Goal: Book appointment/travel/reservation

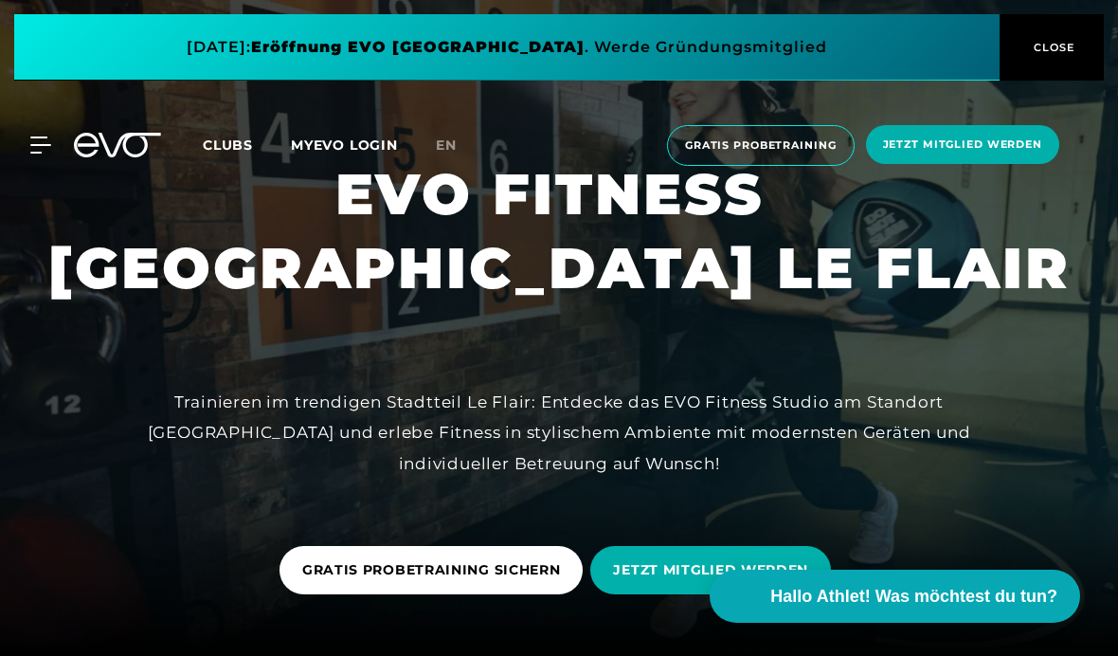
click at [63, 162] on div "MyEVO Login Über EVO Mitgliedschaften Probetraining TAGESPASS EVO Studios [GEOG…" at bounding box center [559, 145] width 1110 height 71
click at [34, 150] on icon at bounding box center [40, 144] width 21 height 17
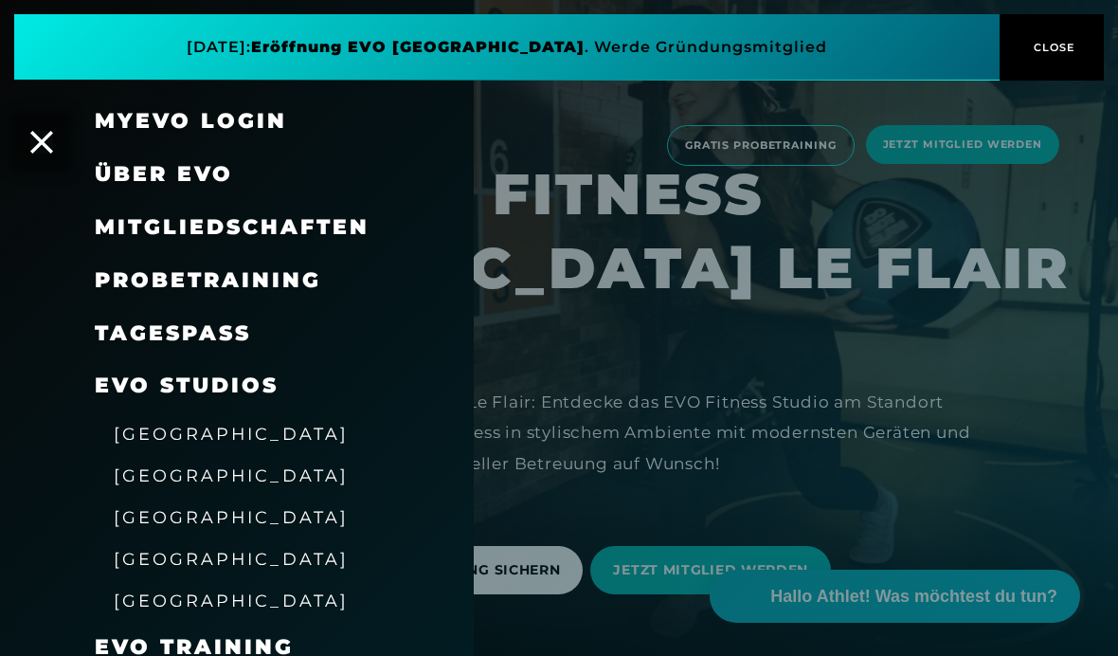
click at [658, 225] on div at bounding box center [559, 328] width 1118 height 656
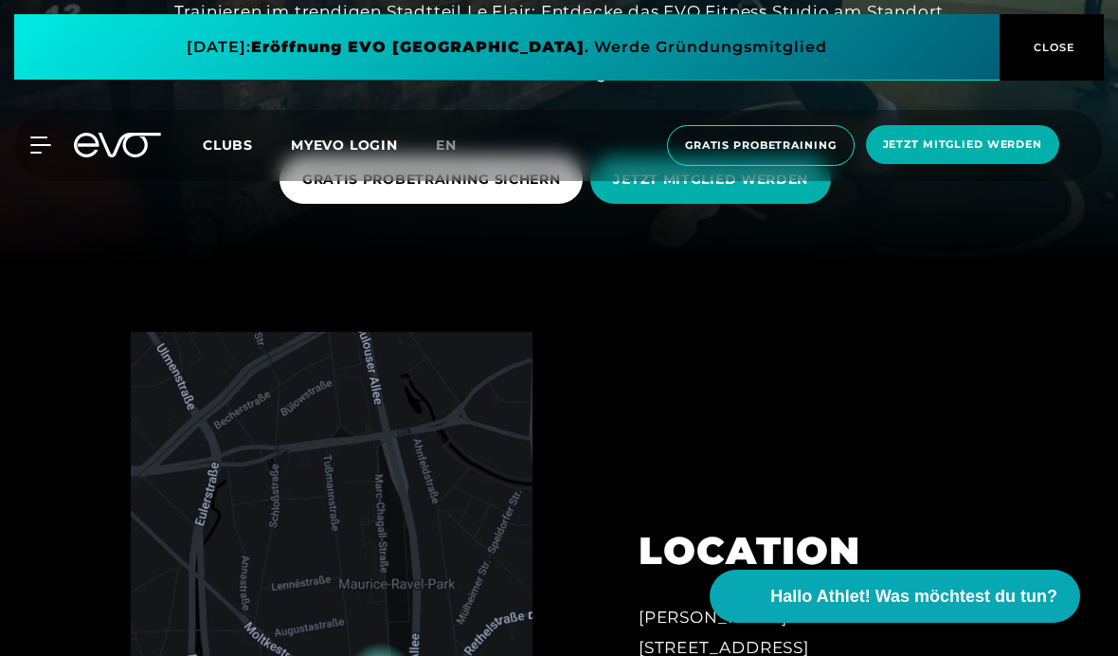
scroll to position [448, 0]
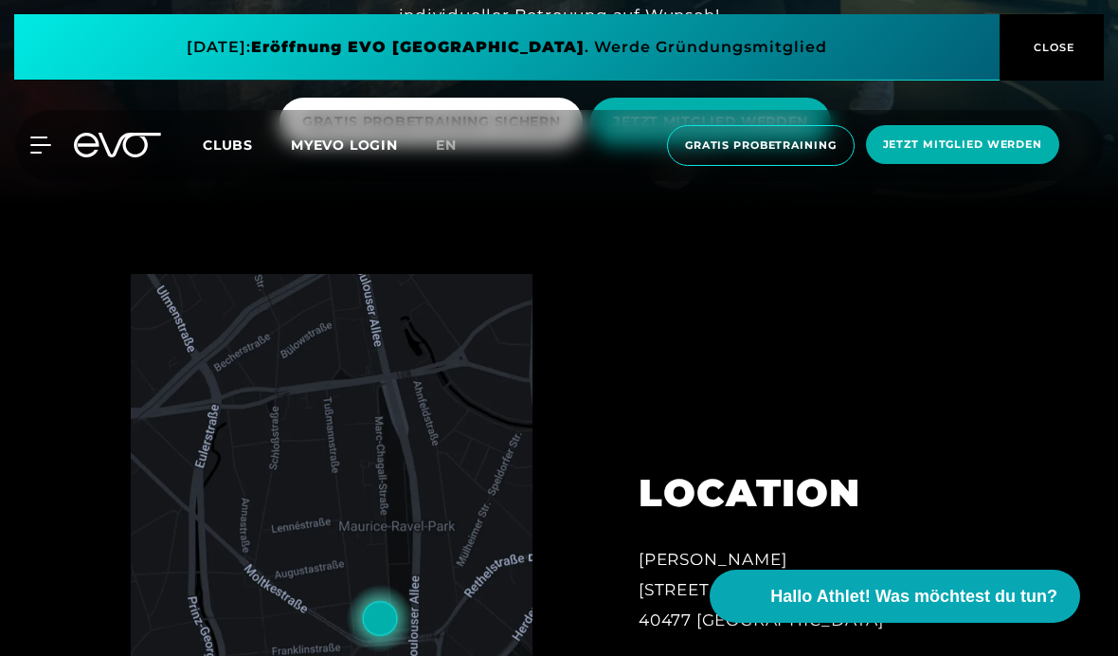
click at [1052, 51] on span "CLOSE" at bounding box center [1052, 47] width 46 height 17
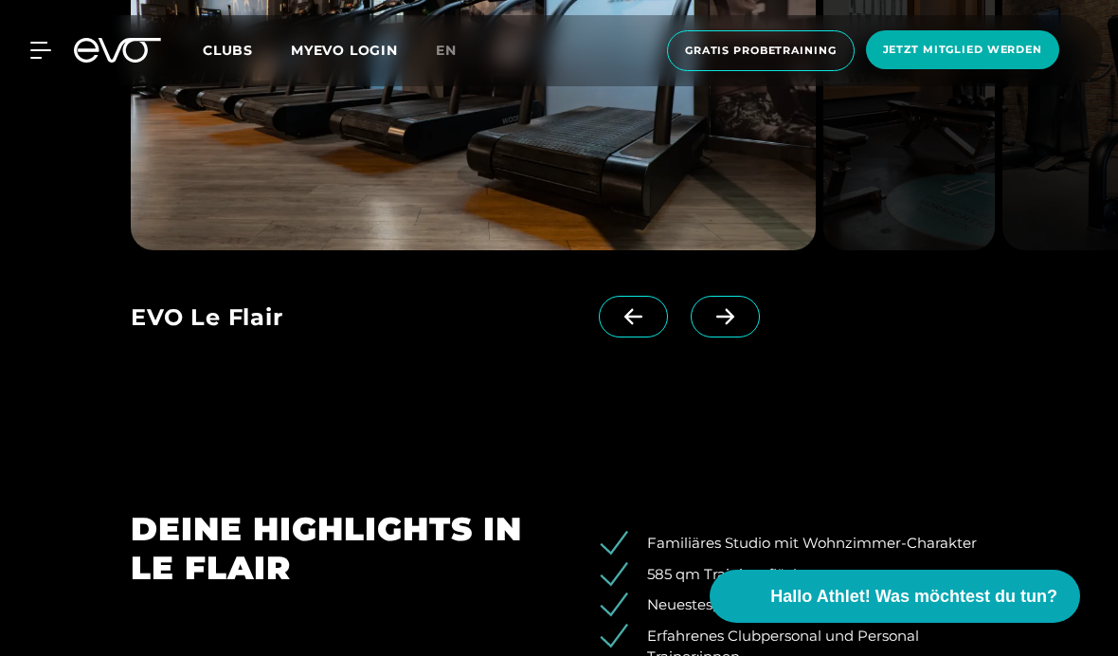
scroll to position [1703, 0]
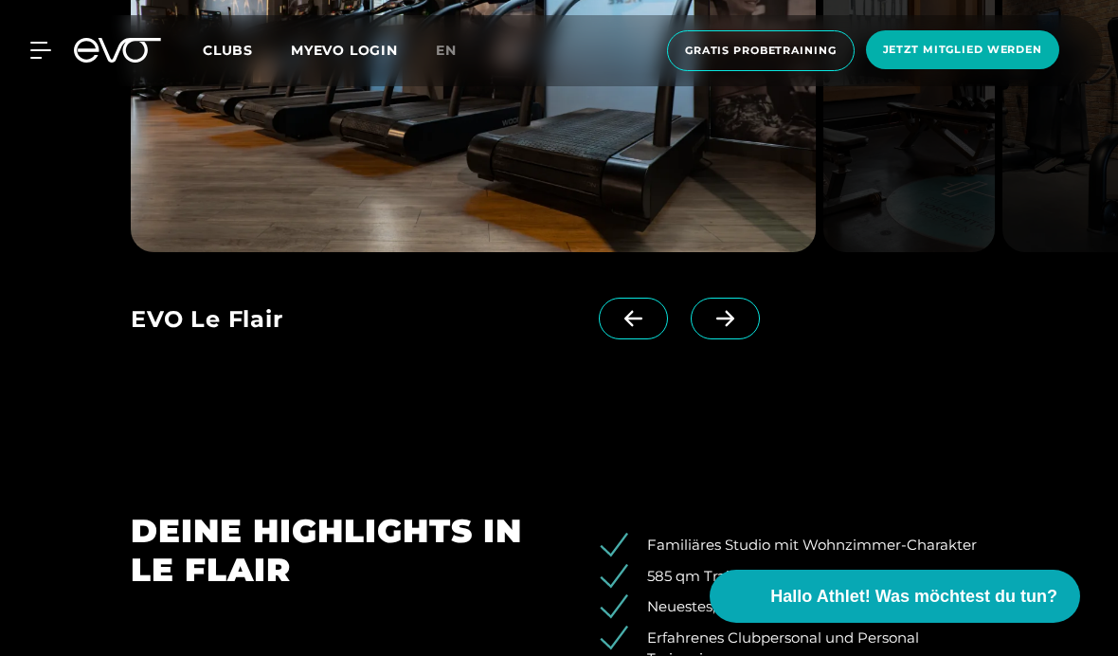
click at [723, 339] on span at bounding box center [725, 318] width 69 height 42
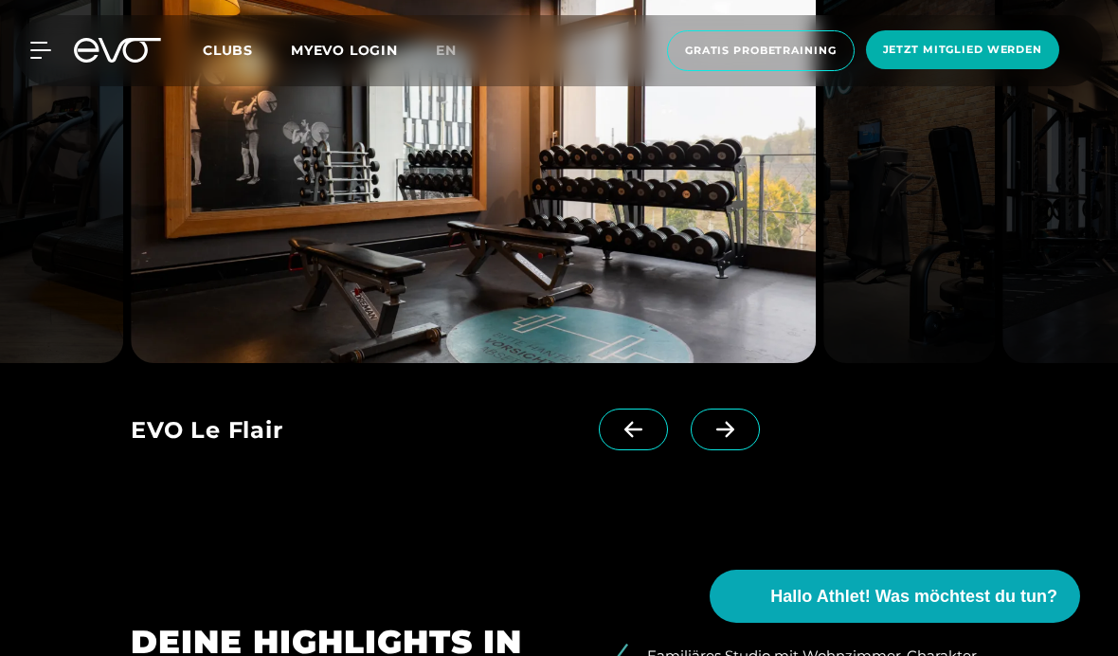
scroll to position [1616, 0]
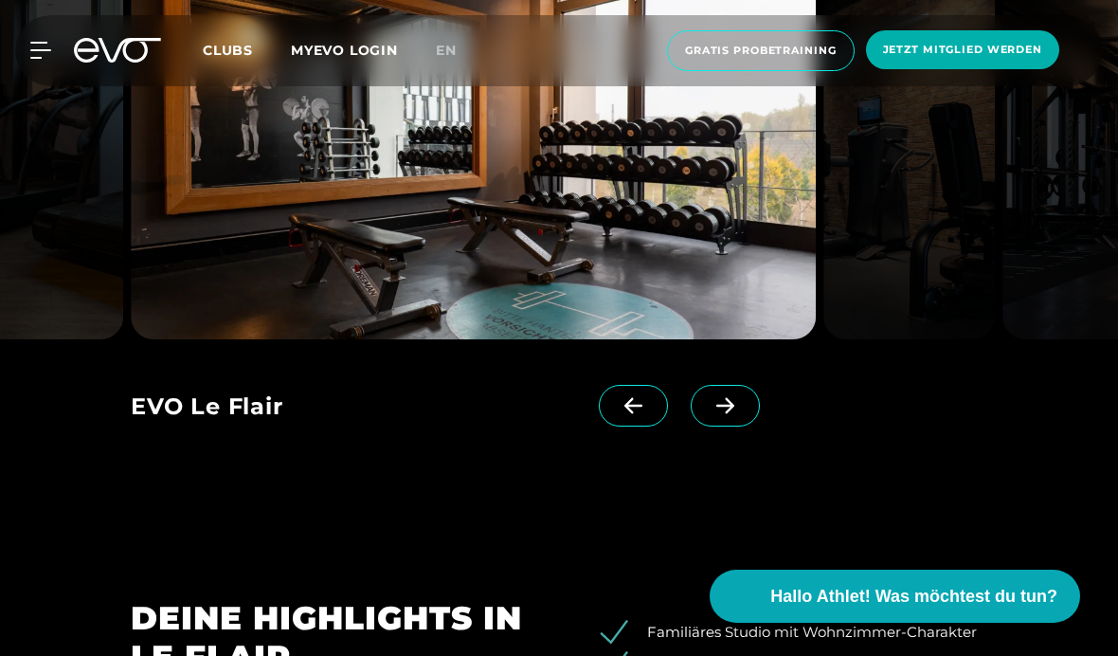
click at [727, 426] on span at bounding box center [725, 406] width 69 height 42
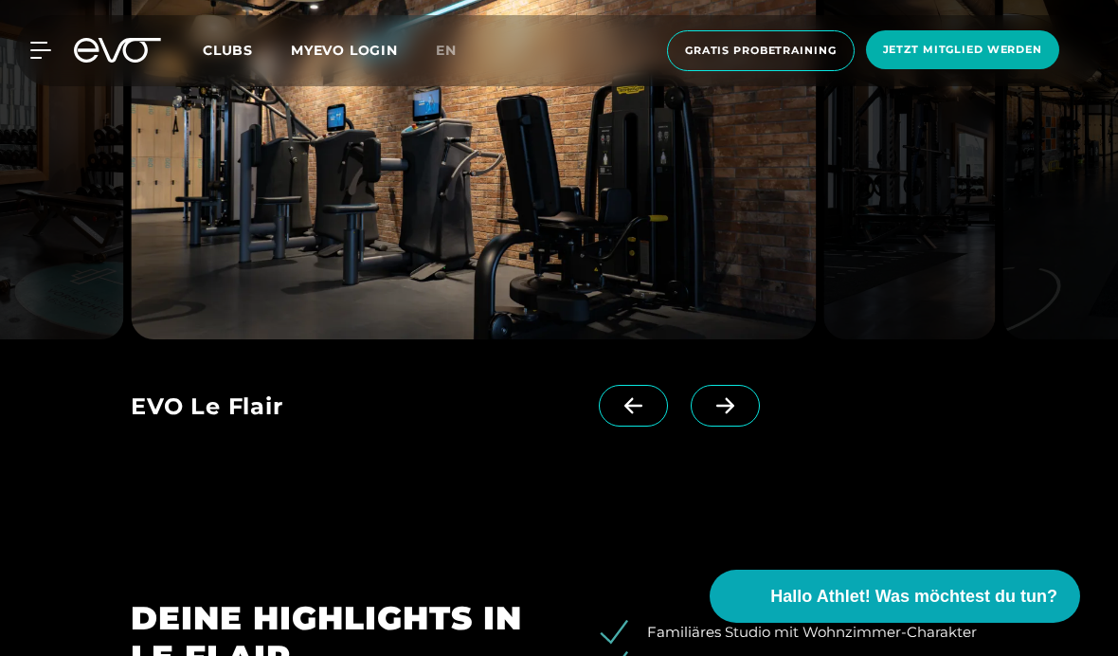
click at [722, 426] on span at bounding box center [725, 406] width 69 height 42
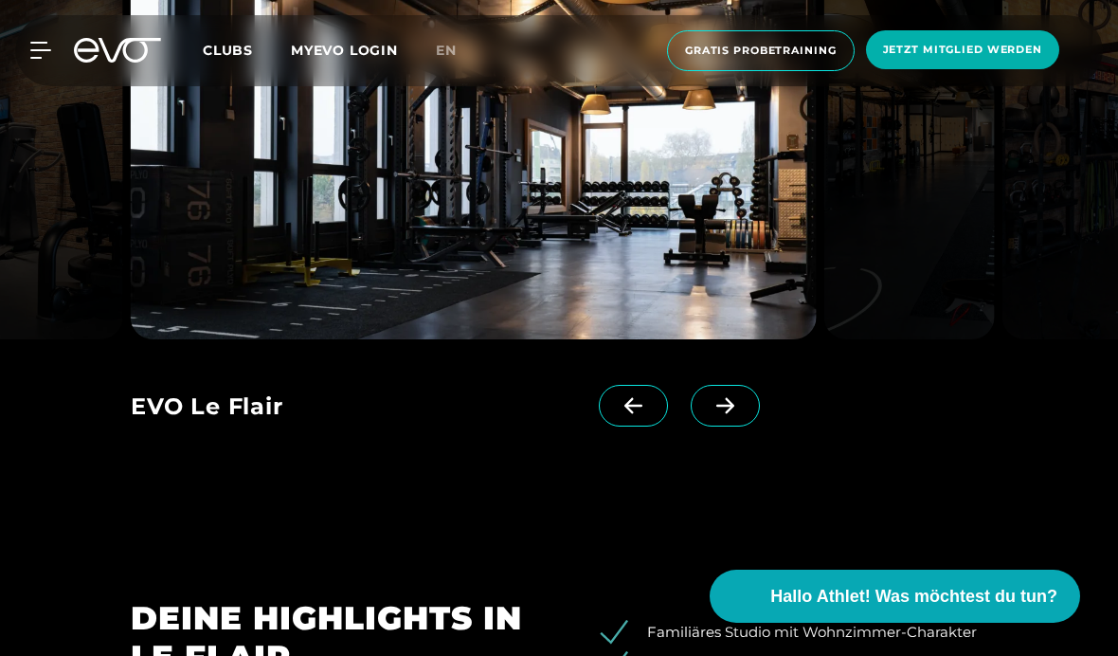
click at [724, 426] on span at bounding box center [725, 406] width 69 height 42
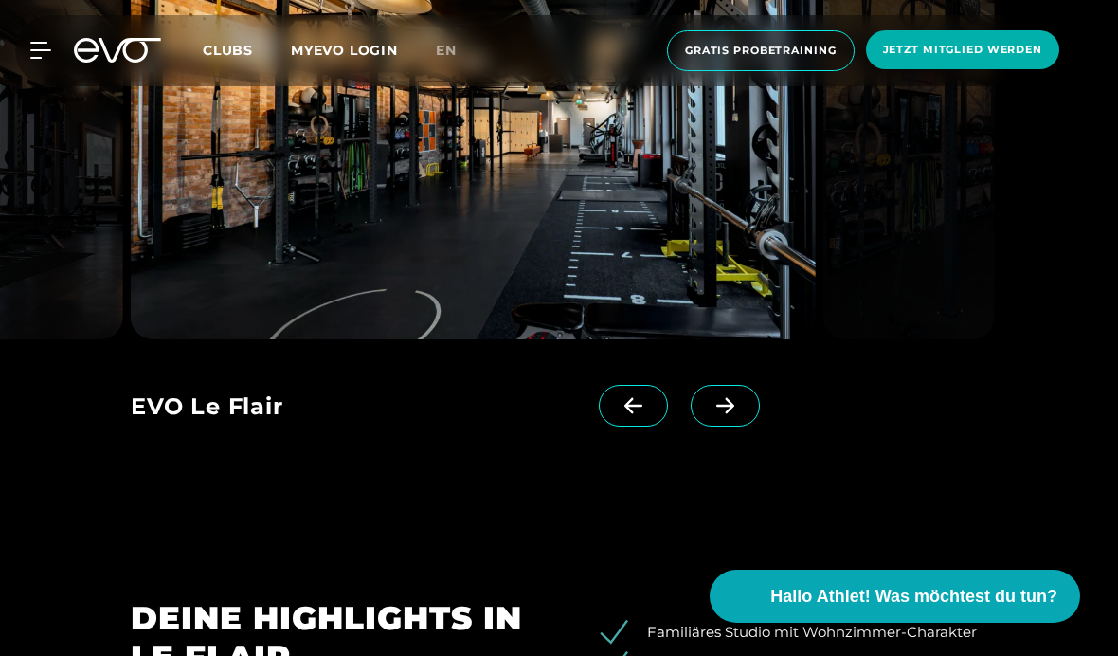
click at [722, 414] on icon at bounding box center [725, 405] width 33 height 17
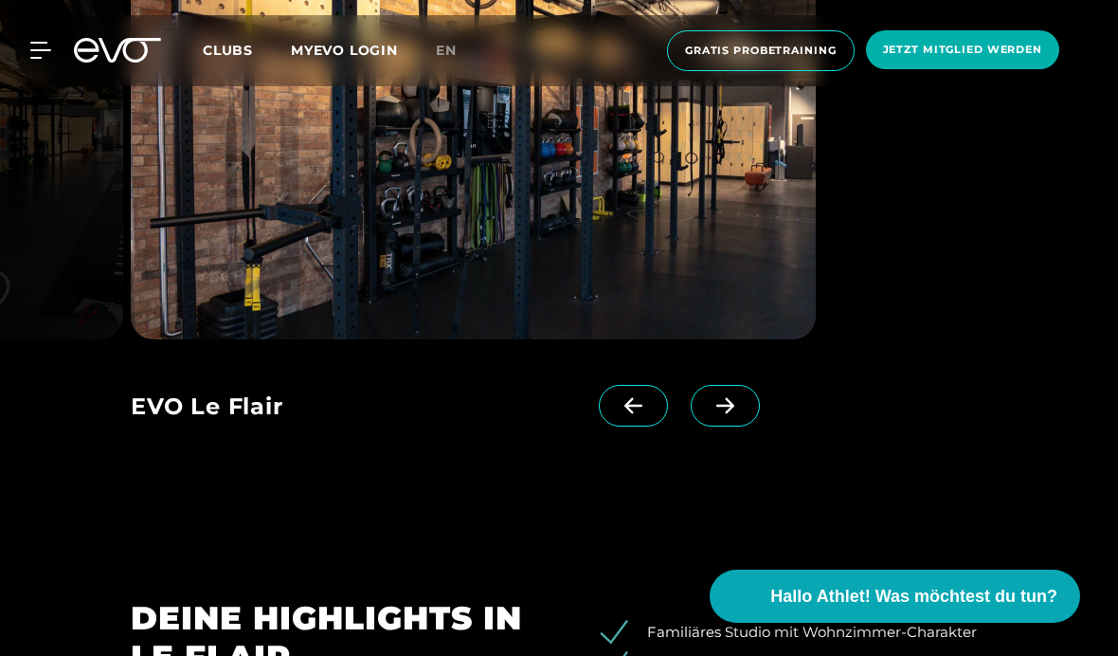
click at [735, 414] on icon at bounding box center [725, 405] width 33 height 17
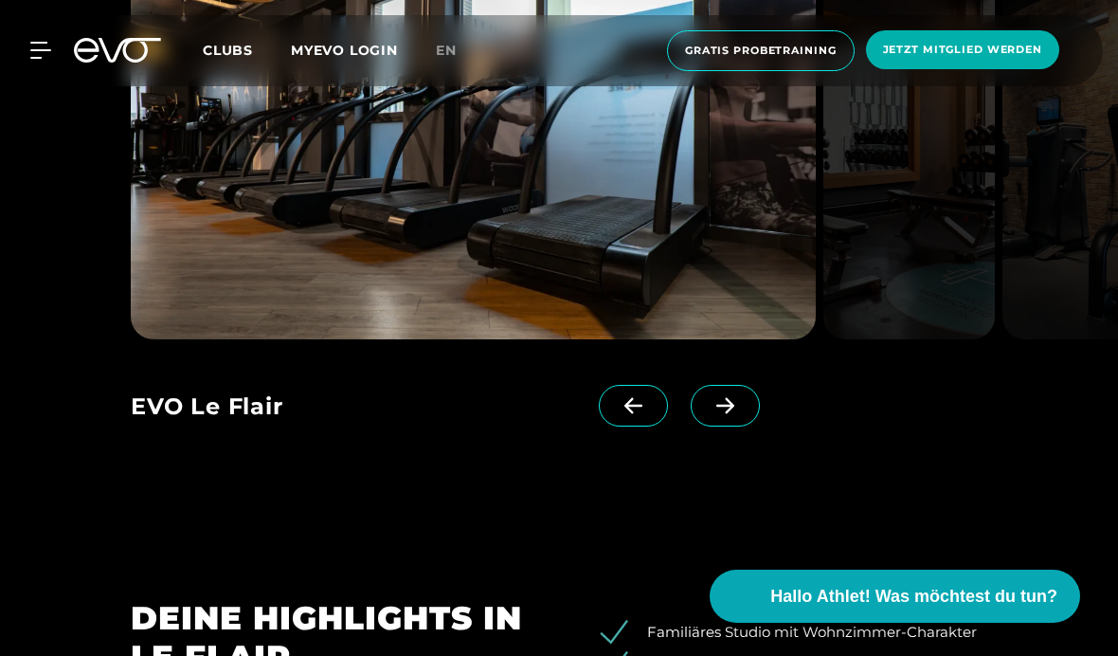
click at [724, 426] on span at bounding box center [725, 406] width 69 height 42
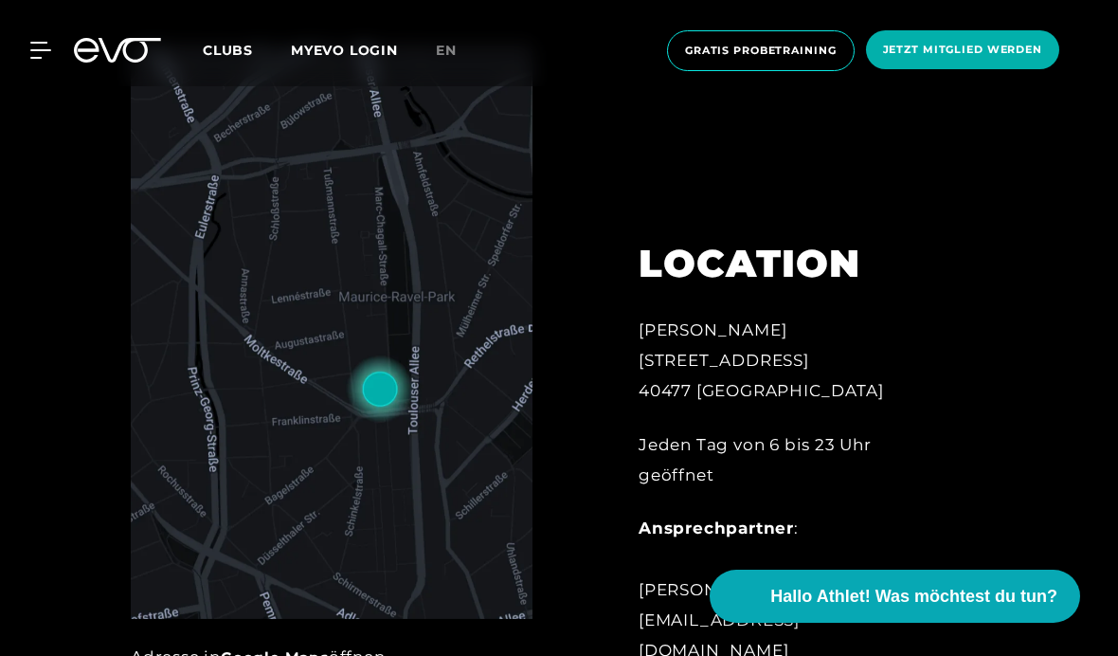
scroll to position [700, 0]
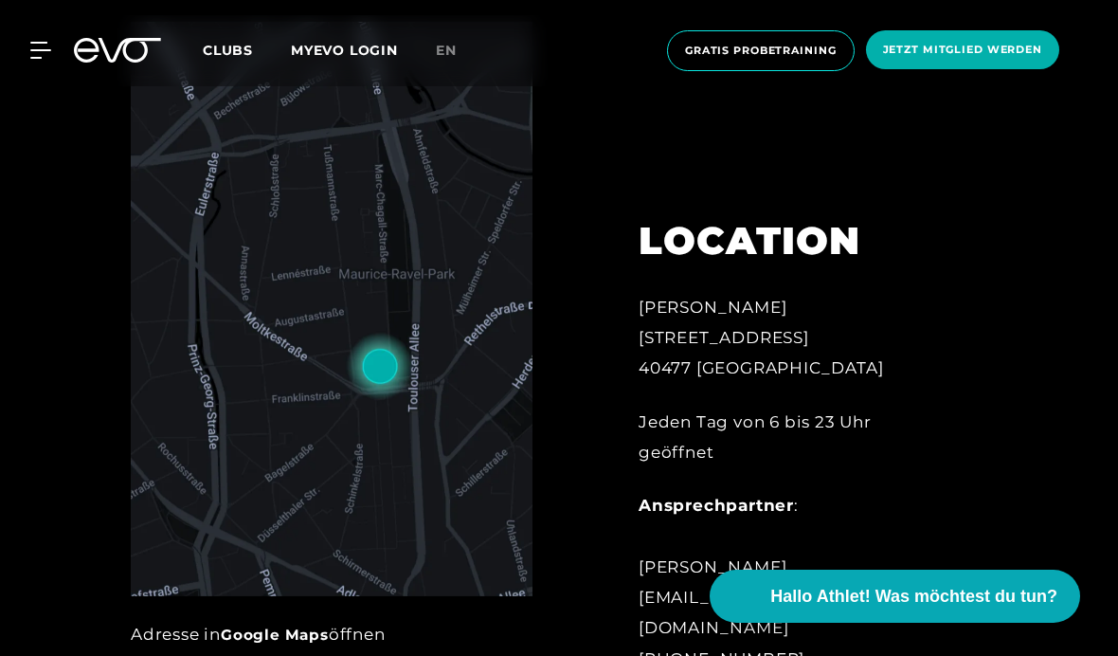
click at [33, 54] on icon at bounding box center [40, 50] width 21 height 17
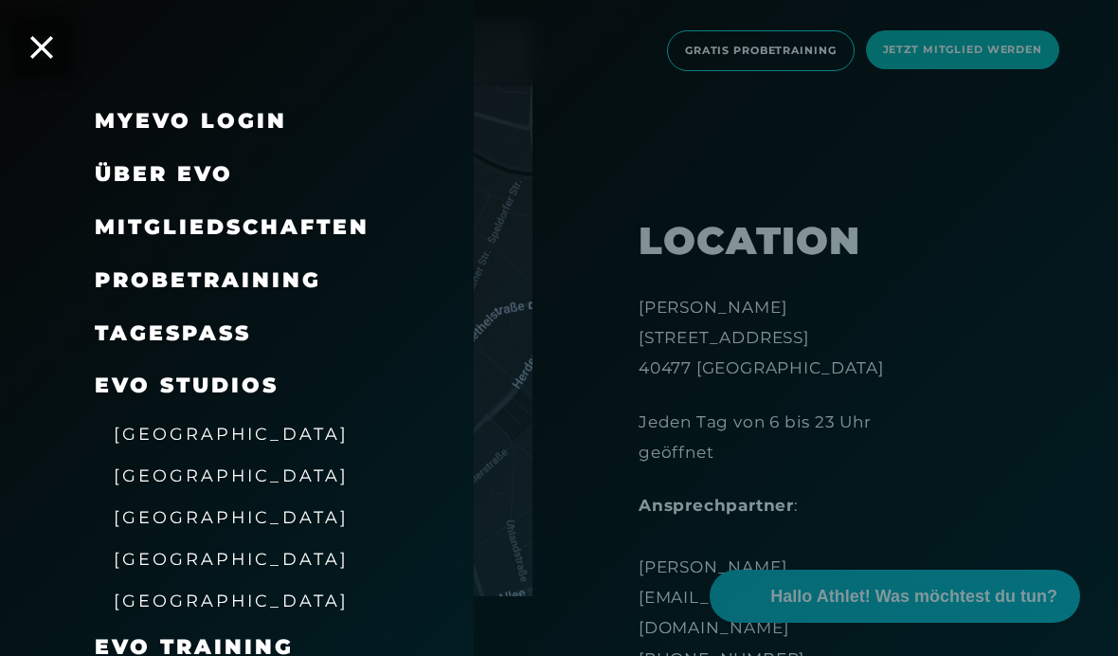
click at [139, 277] on span "Probetraining" at bounding box center [208, 280] width 226 height 26
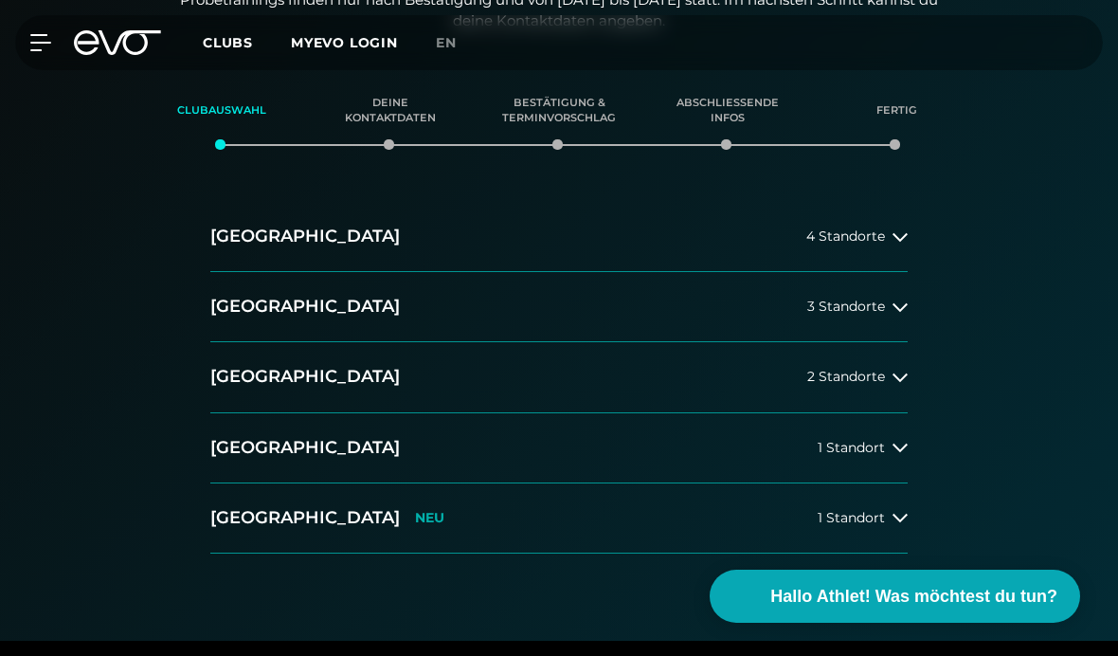
scroll to position [265, 0]
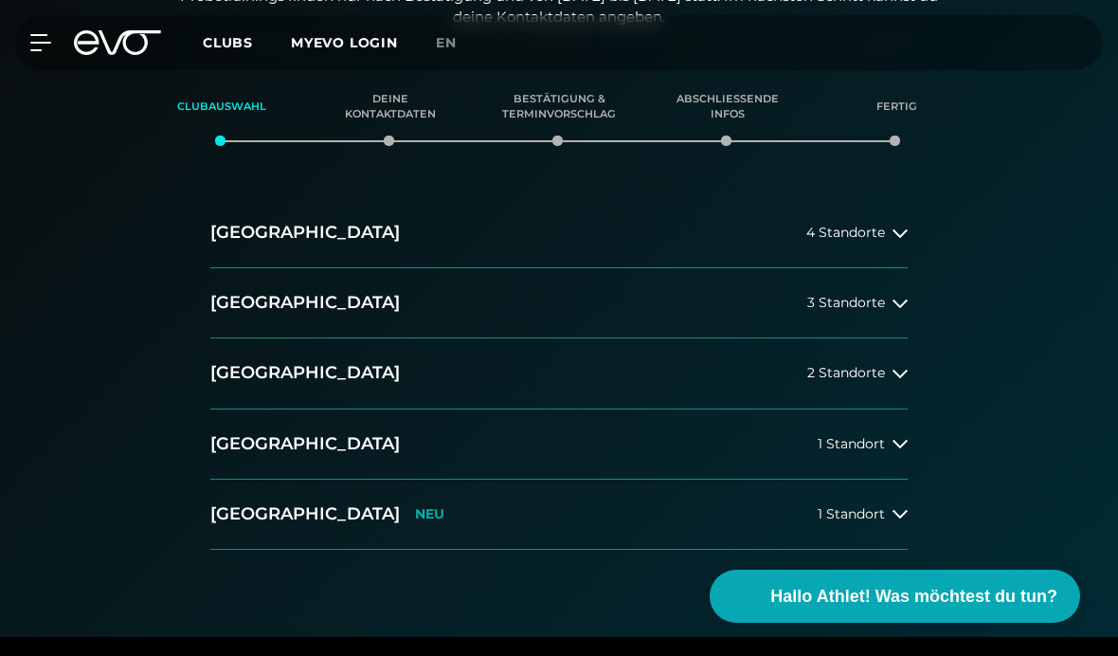
click at [878, 377] on span "2 Standorte" at bounding box center [846, 373] width 78 height 14
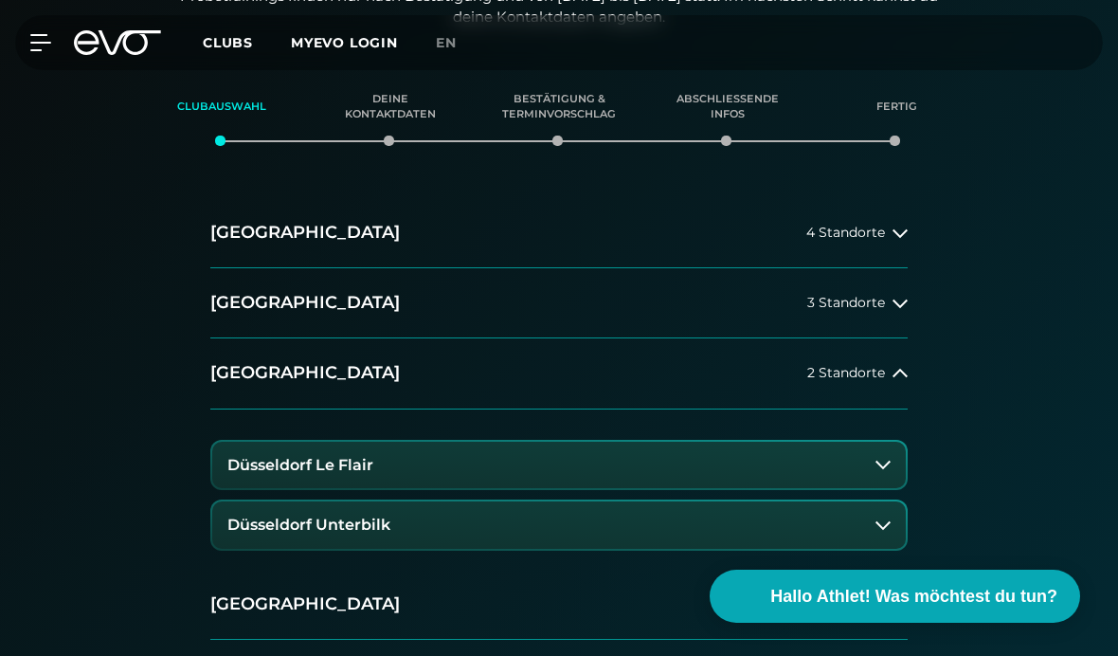
click at [874, 476] on button "Düsseldorf Le Flair" at bounding box center [558, 464] width 693 height 47
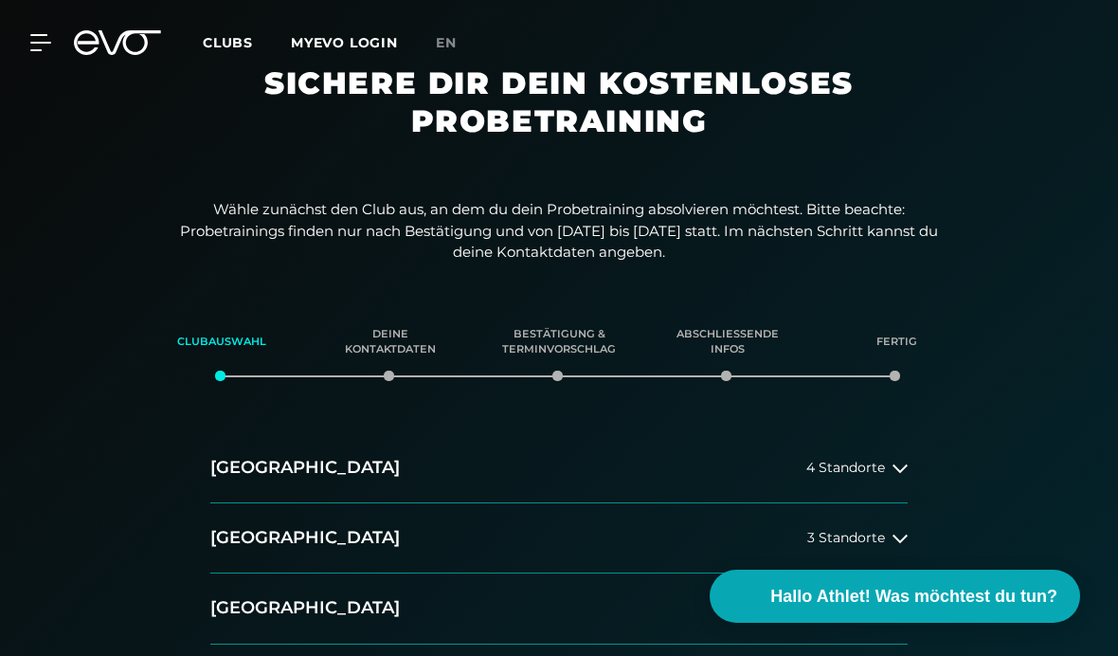
scroll to position [0, 0]
